Goal: Task Accomplishment & Management: Use online tool/utility

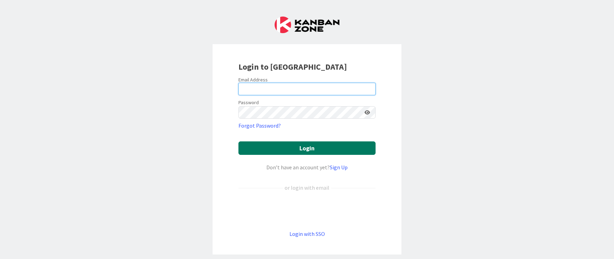
type input "[EMAIL_ADDRESS][DOMAIN_NAME]"
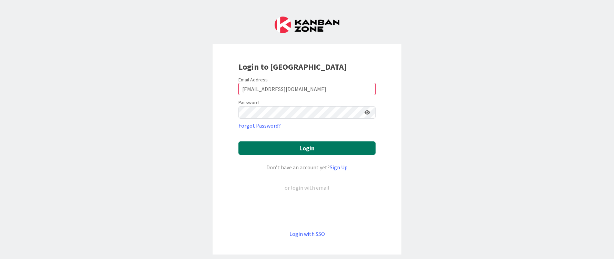
click at [279, 143] on button "Login" at bounding box center [306, 147] width 137 height 13
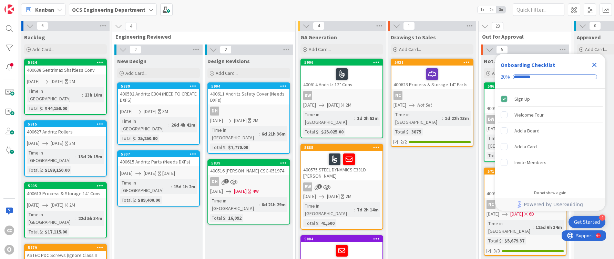
click at [592, 65] on icon "Close Checklist" at bounding box center [594, 65] width 8 height 8
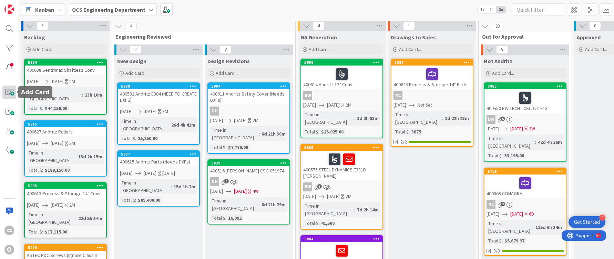
click at [10, 94] on span at bounding box center [9, 92] width 14 height 14
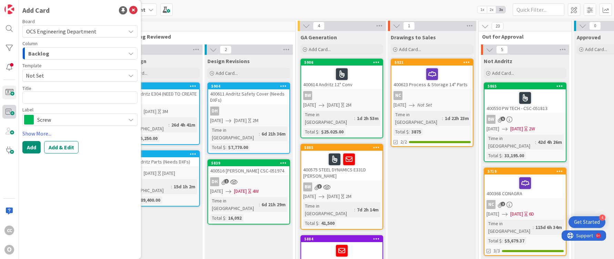
type textarea "x"
type textarea "4"
type textarea "x"
type textarea "40"
type textarea "x"
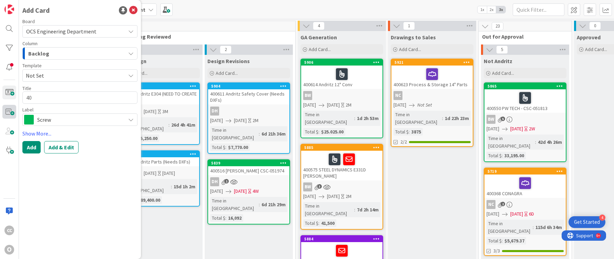
type textarea "400"
type textarea "x"
type textarea "4006"
type textarea "x"
type textarea "40064"
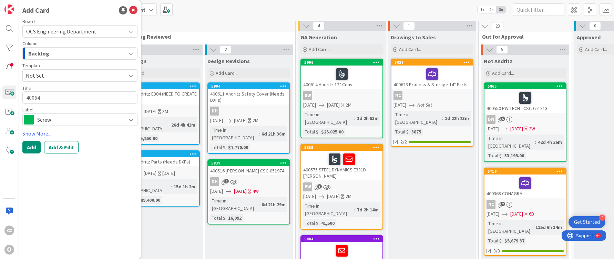
type textarea "x"
type textarea "400640"
type textarea "x"
type textarea "400640"
type textarea "x"
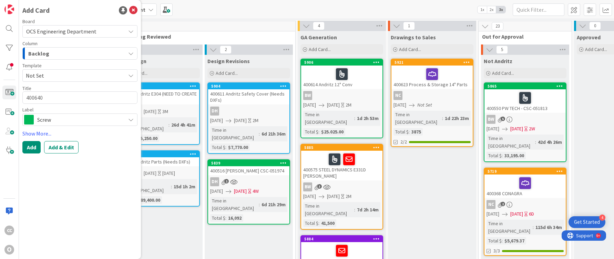
type textarea "400640 A"
type textarea "x"
type textarea "400640 AS"
type textarea "x"
type textarea "400640 AST"
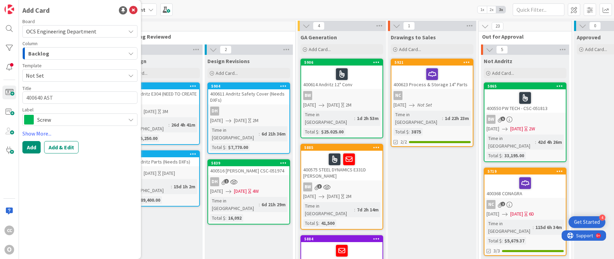
type textarea "x"
type textarea "400640 ASTE"
type textarea "x"
type textarea "400640 ASTEC"
type textarea "x"
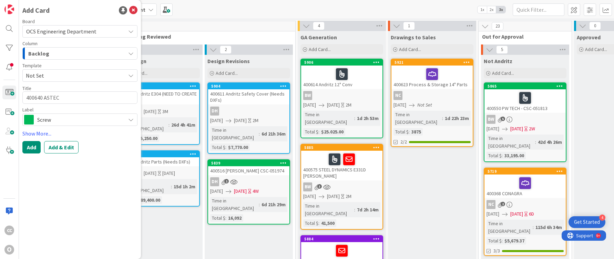
type textarea "400640 ASTEC"
type textarea "x"
type textarea "400640 ASTEC B"
type textarea "x"
type textarea "400640 ASTEC BL"
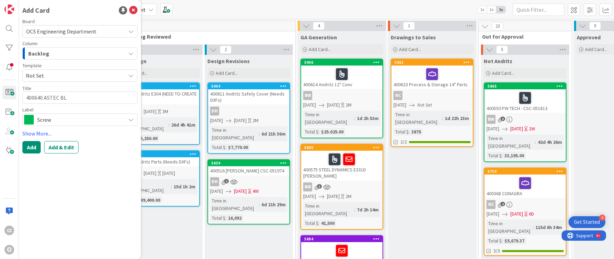
type textarea "x"
type textarea "400640 ASTEC BLA"
type textarea "x"
type textarea "400640 ASTEC BLAR"
type textarea "x"
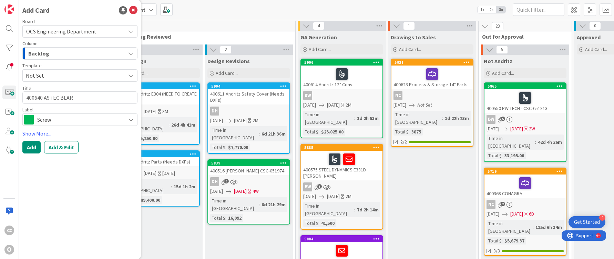
type textarea "400640 ASTEC BLARI"
type textarea "x"
type textarea "400640 ASTEC BLARI"
type textarea "x"
type textarea "400640 ASTEC BLARI"
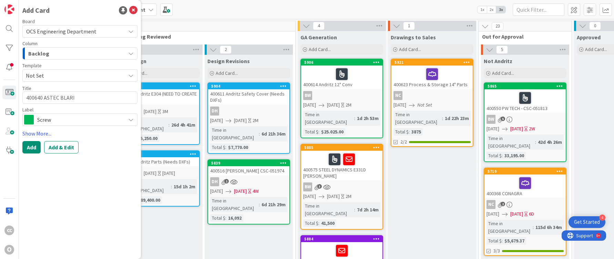
type textarea "x"
type textarea "400640 ASTEC BLAR"
type textarea "x"
type textarea "400640 ASTEC BLA"
type textarea "x"
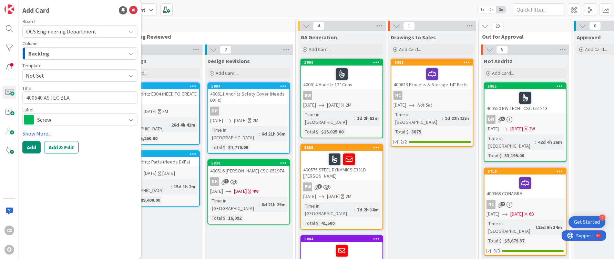
type textarea "400640 ASTEC BLAI"
type textarea "x"
type textarea "400640 [PERSON_NAME]"
click at [92, 124] on span "Screw" at bounding box center [79, 120] width 85 height 10
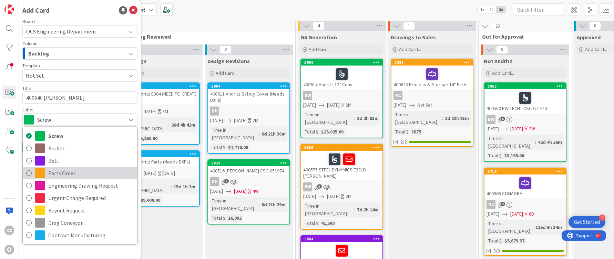
click at [70, 171] on span "Parts Order" at bounding box center [90, 173] width 85 height 10
type textarea "x"
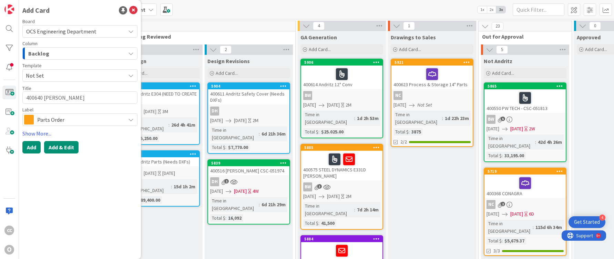
click at [63, 150] on button "Add & Edit" at bounding box center [61, 147] width 34 height 12
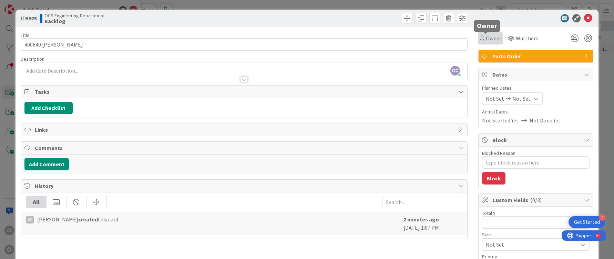
click at [491, 36] on span "Owner" at bounding box center [494, 38] width 16 height 8
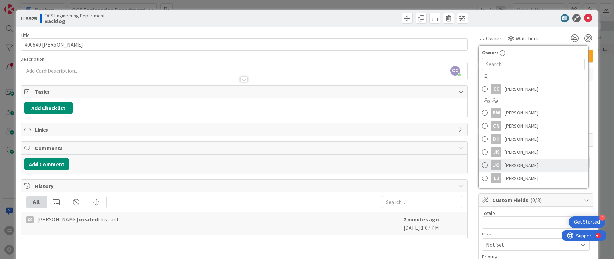
click at [505, 165] on span "[PERSON_NAME]" at bounding box center [521, 165] width 33 height 10
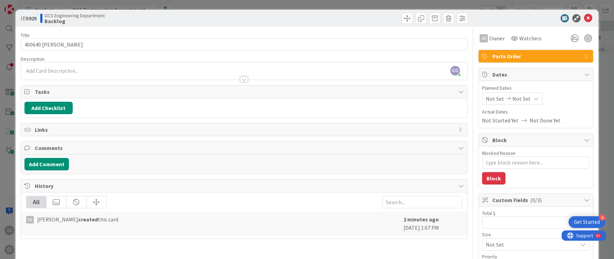
type textarea "x"
click at [487, 99] on span "Not Set" at bounding box center [495, 98] width 18 height 8
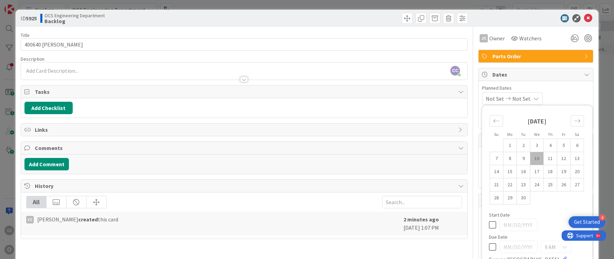
click at [533, 162] on td "10" at bounding box center [536, 158] width 13 height 13
type input "[DATE]"
click at [574, 121] on icon "Move forward to switch to the next month." at bounding box center [577, 120] width 7 height 7
type textarea "x"
click at [559, 146] on td "3" at bounding box center [563, 145] width 13 height 13
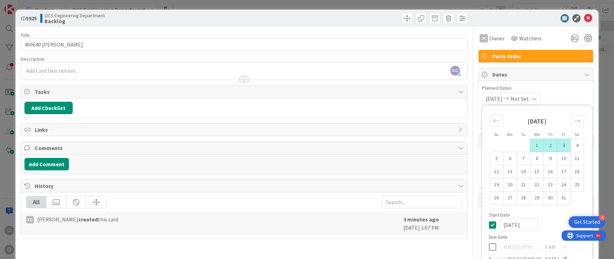
type input "[DATE]"
type textarea "x"
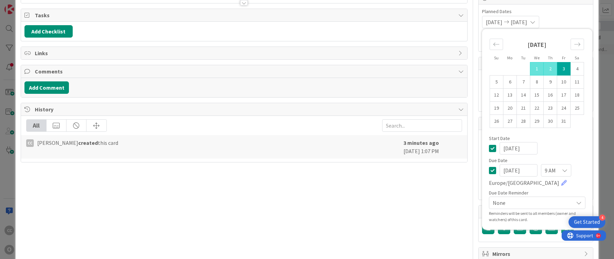
click at [466, 202] on div "Title 18 / 128 400640 ASTEC [PERSON_NAME] Description CC [PERSON_NAME] just joi…" at bounding box center [307, 114] width 573 height 328
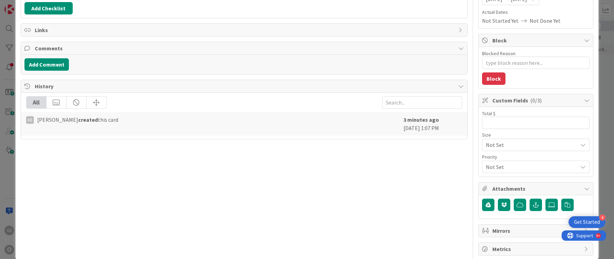
scroll to position [111, 0]
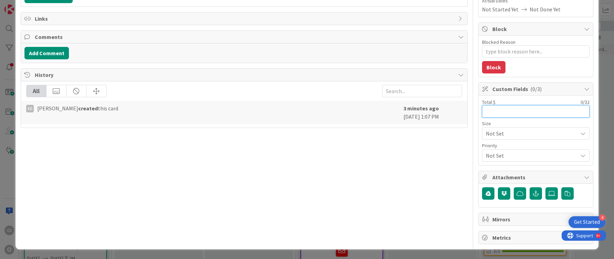
click at [498, 106] on input "text" at bounding box center [535, 111] width 107 height 12
type input "1,873"
type textarea "x"
type input "1,873"
click at [545, 196] on label at bounding box center [551, 193] width 12 height 12
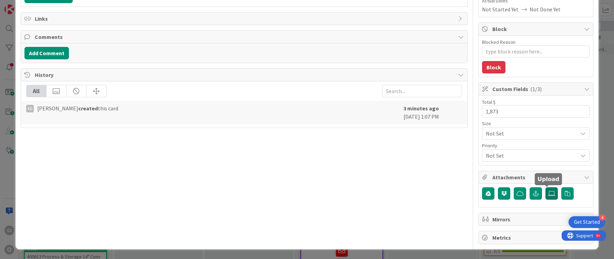
click at [545, 187] on input "file" at bounding box center [545, 187] width 0 height 0
click at [545, 196] on label at bounding box center [551, 193] width 12 height 12
click at [545, 187] on input "file" at bounding box center [545, 187] width 0 height 0
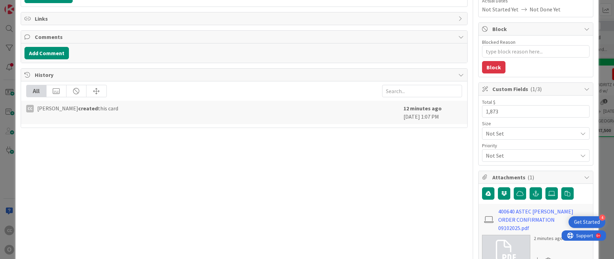
type textarea "x"
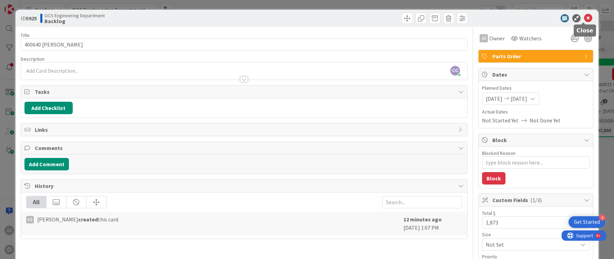
click at [585, 15] on icon at bounding box center [588, 18] width 8 height 8
